Goal: Task Accomplishment & Management: Complete application form

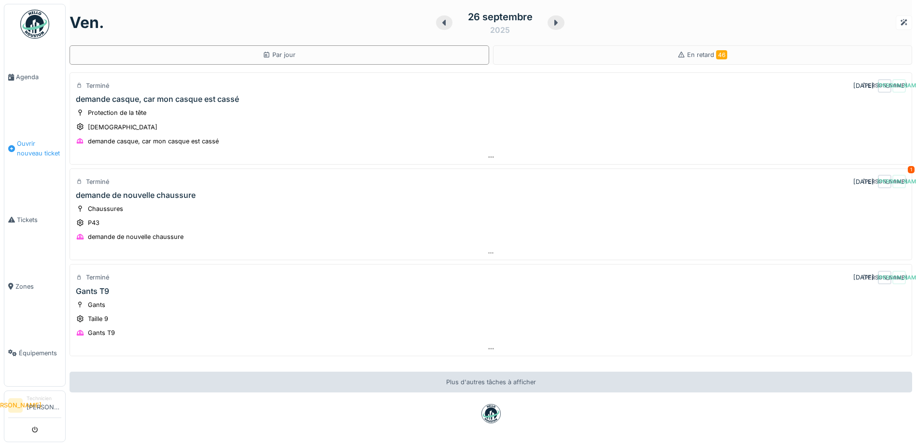
click at [41, 148] on span "Ouvrir nouveau ticket" at bounding box center [39, 148] width 44 height 18
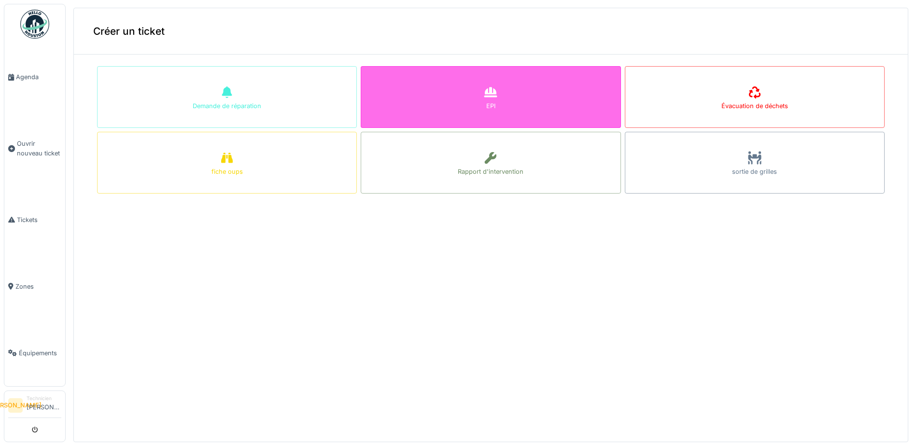
click at [501, 106] on div "EPI" at bounding box center [491, 97] width 260 height 62
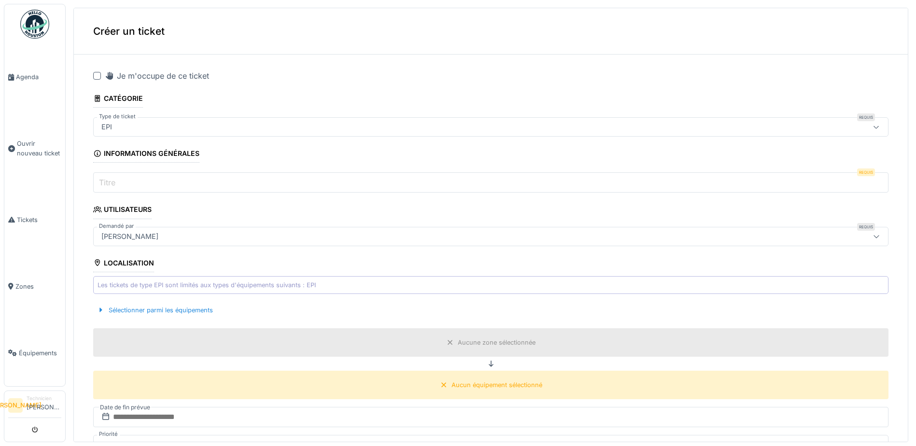
click at [298, 123] on div "EPI" at bounding box center [448, 127] width 700 height 11
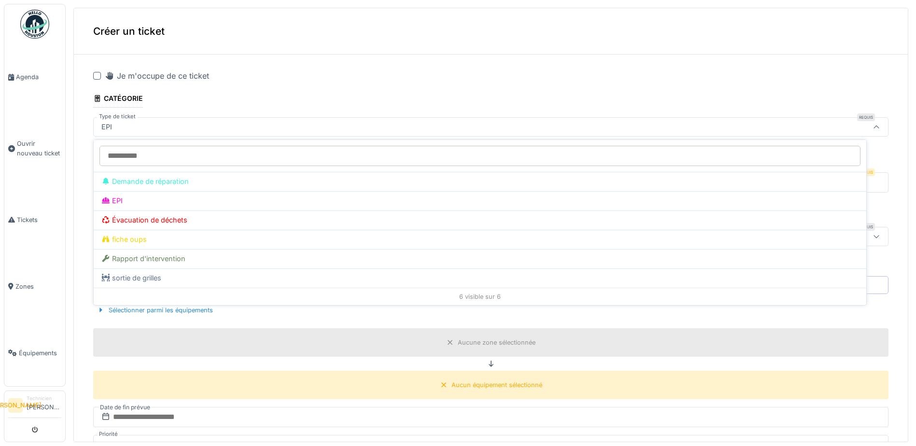
click at [356, 107] on fieldset "**********" at bounding box center [490, 387] width 795 height 651
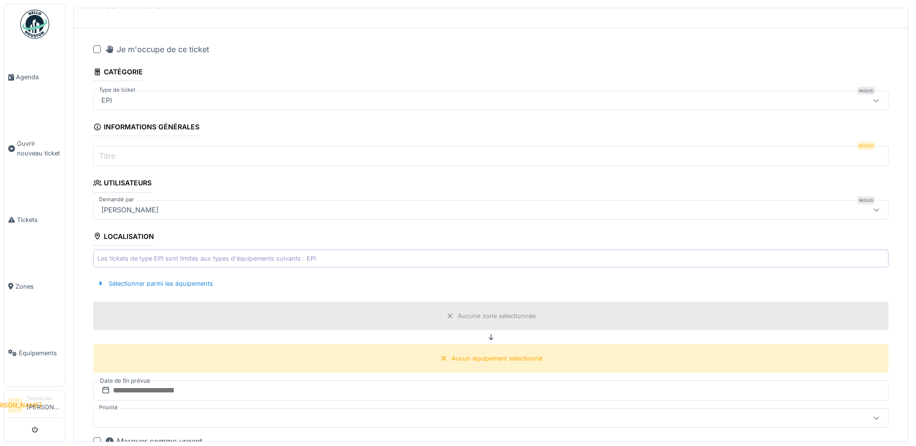
scroll to position [48, 0]
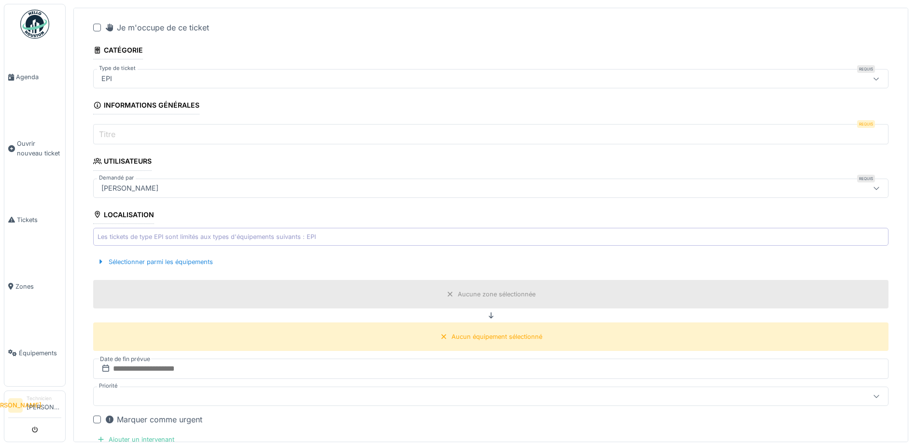
click at [352, 234] on div "Les tickets de type EPI sont limités aux types d'équipements suivants : EPI" at bounding box center [490, 237] width 795 height 18
click at [186, 266] on div "Sélectionner parmi les équipements" at bounding box center [155, 261] width 124 height 13
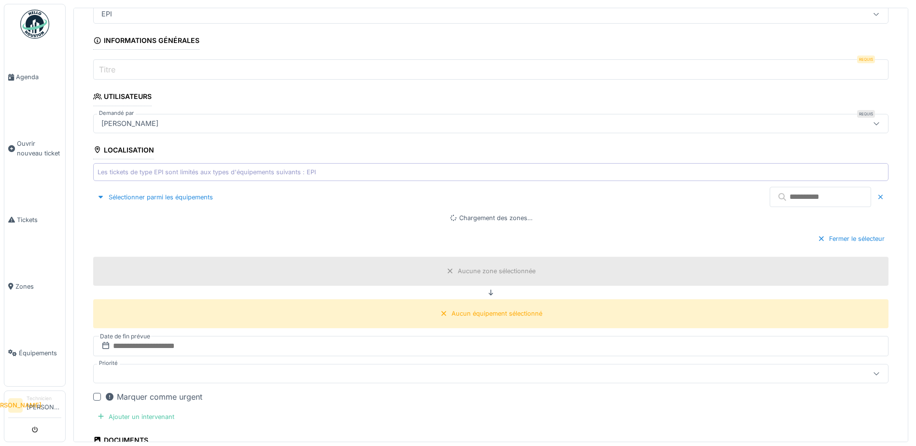
scroll to position [241, 0]
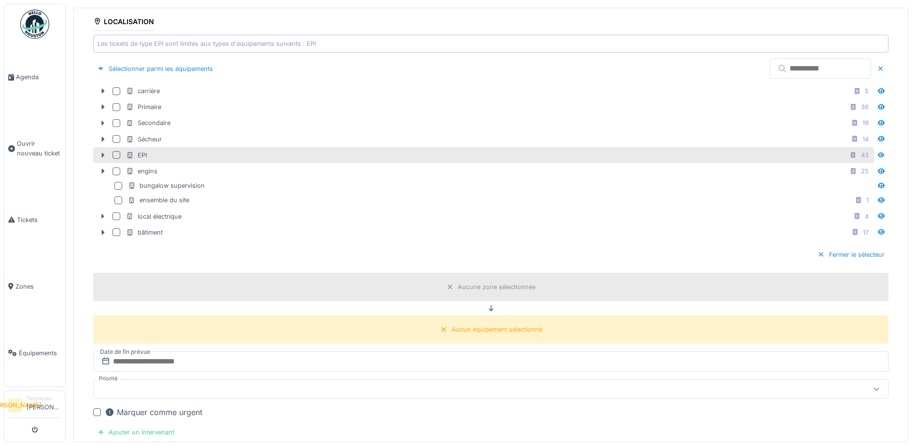
click at [102, 158] on icon at bounding box center [103, 155] width 8 height 6
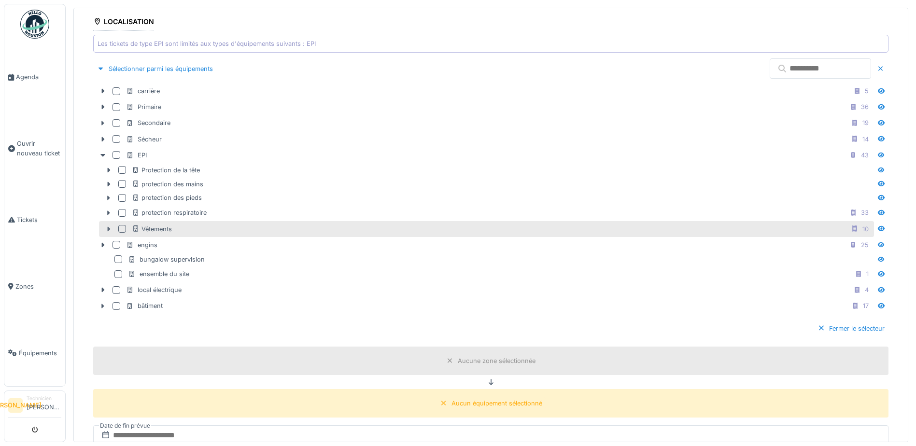
click at [107, 231] on icon at bounding box center [109, 229] width 8 height 6
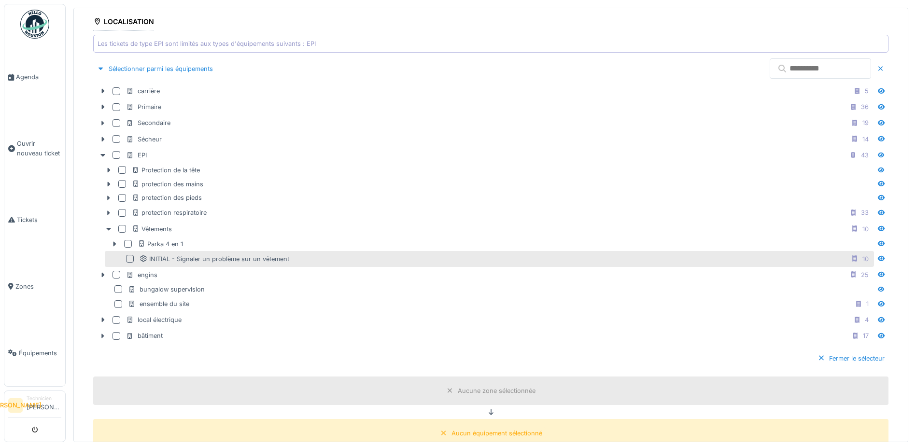
click at [131, 260] on div at bounding box center [130, 259] width 8 height 8
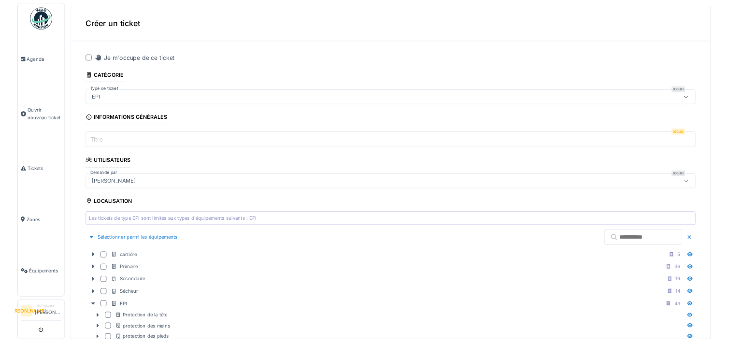
scroll to position [0, 0]
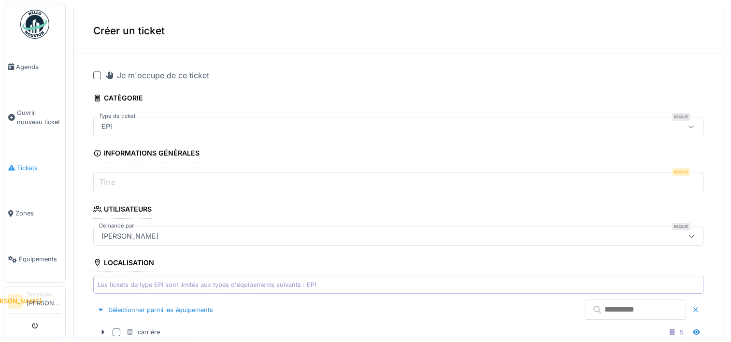
click at [36, 163] on span "Tickets" at bounding box center [39, 167] width 44 height 9
